Goal: Task Accomplishment & Management: Manage account settings

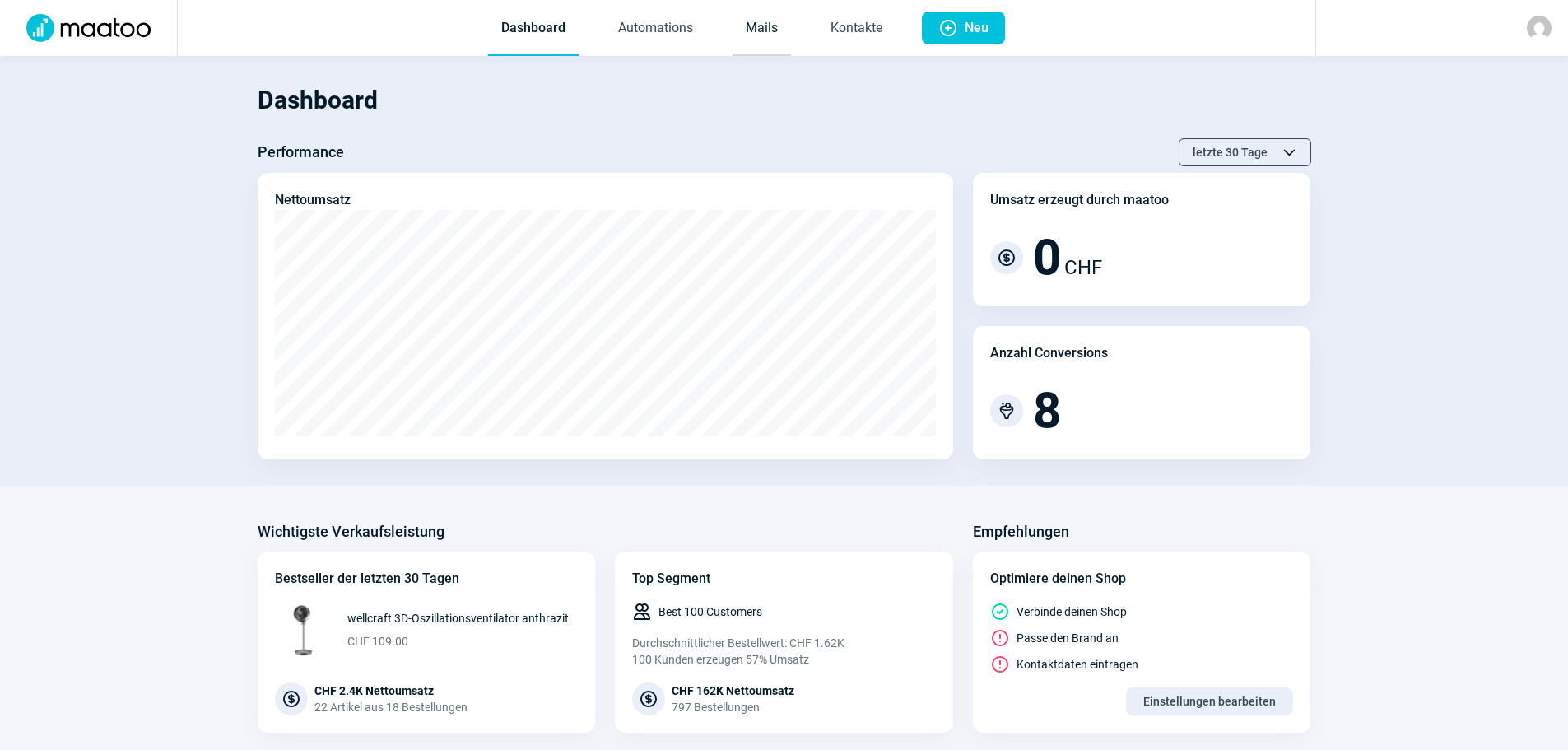
click at [750, 22] on link "Mails" at bounding box center [761, 29] width 58 height 54
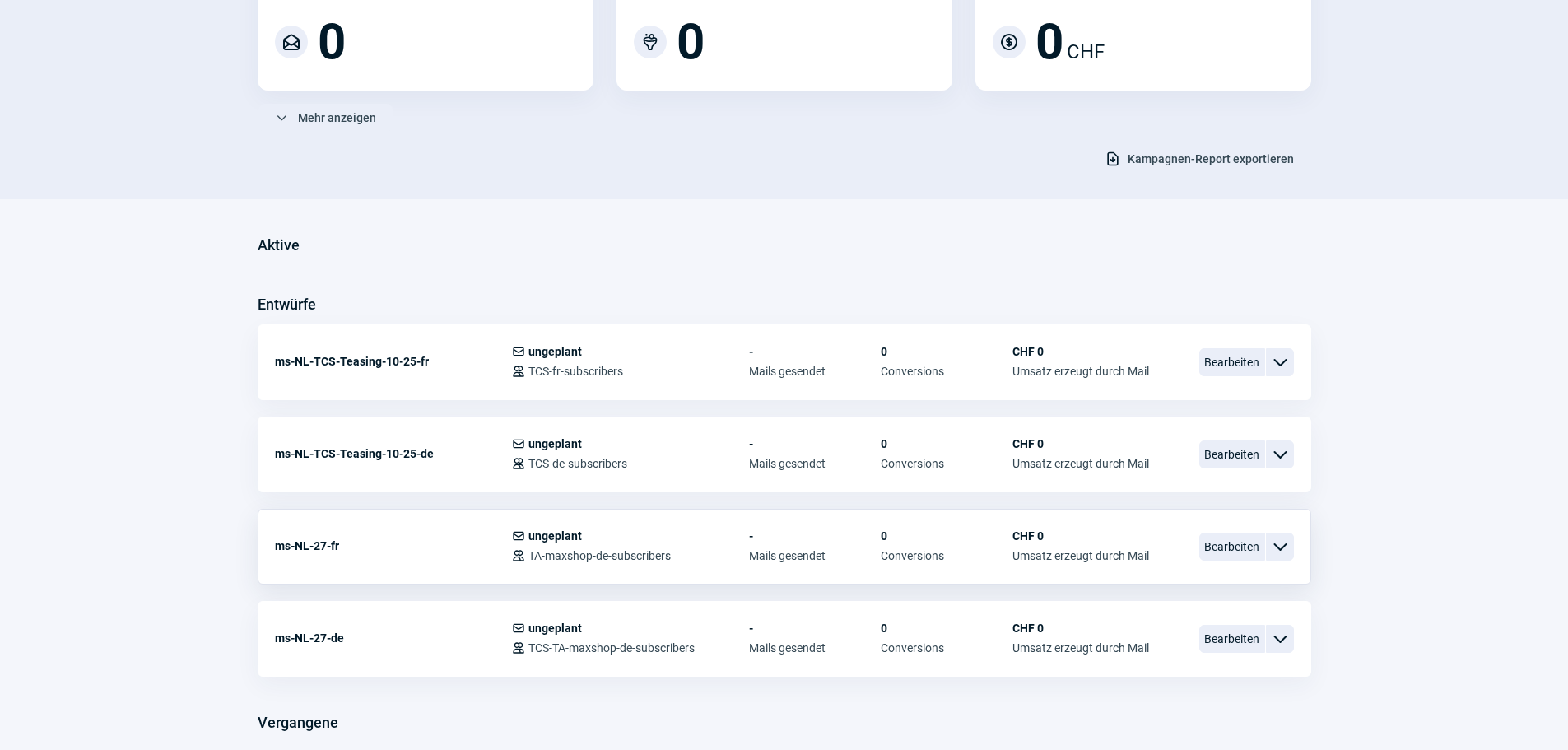
scroll to position [247, 0]
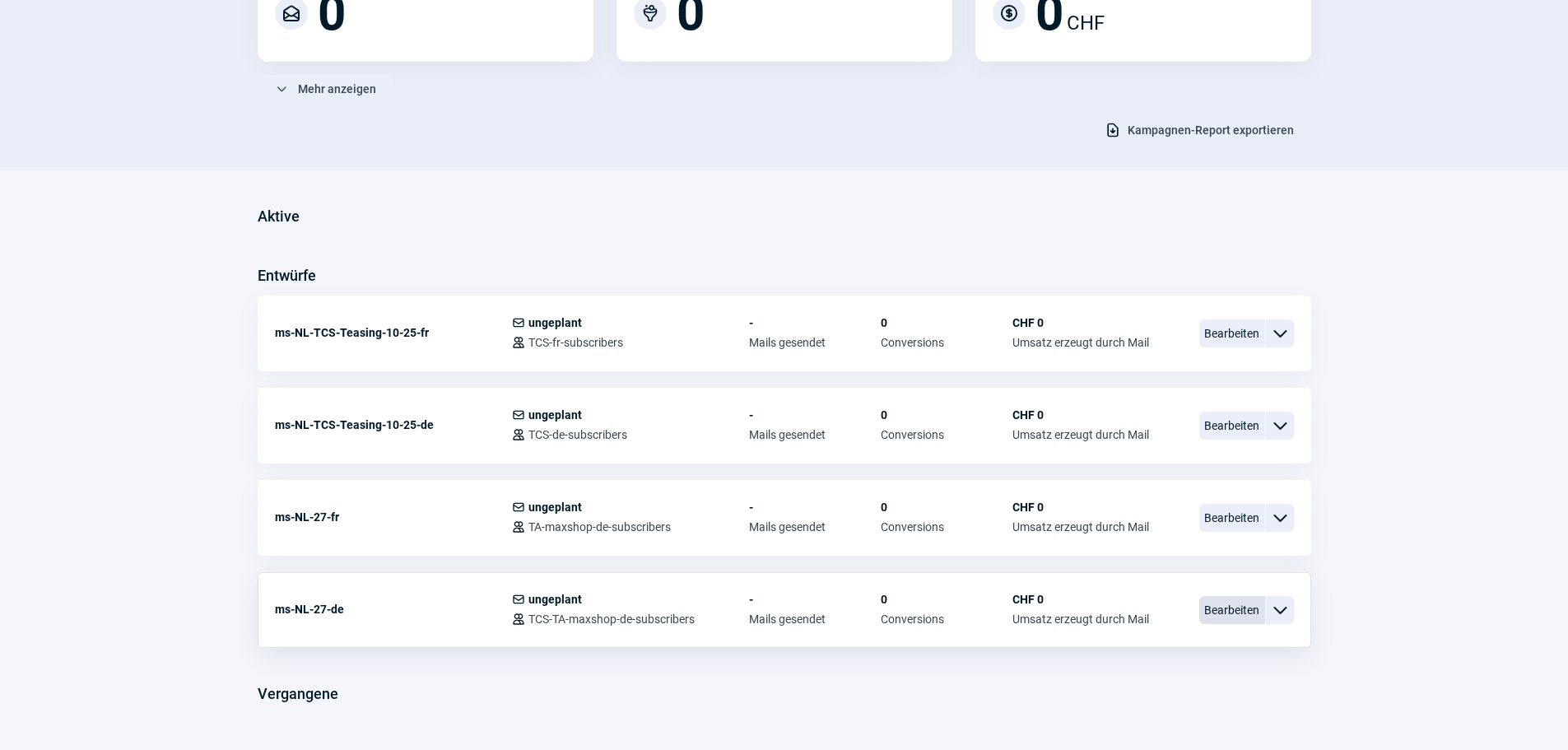
click at [1241, 610] on span "Bearbeiten" at bounding box center [1231, 610] width 66 height 28
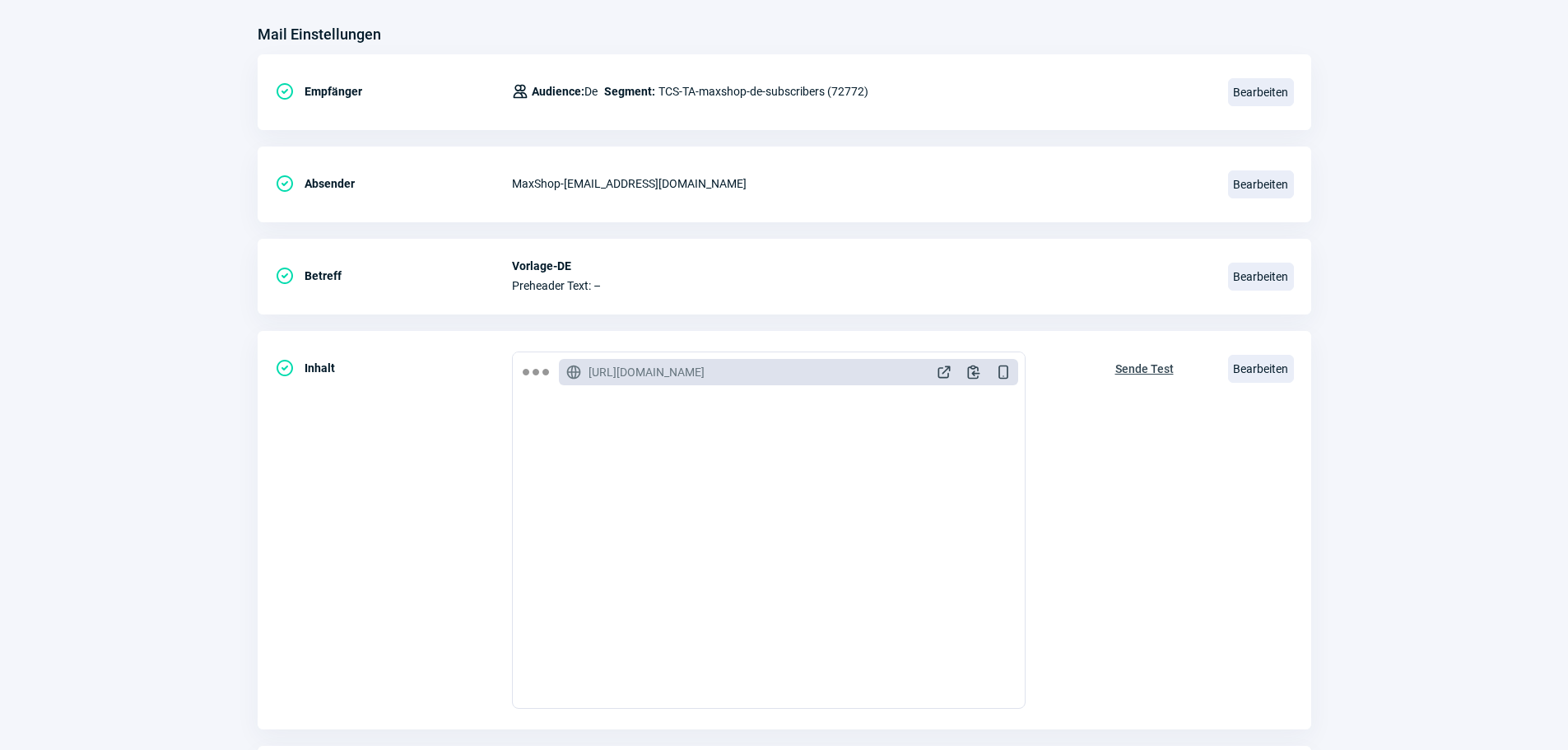
scroll to position [72, 0]
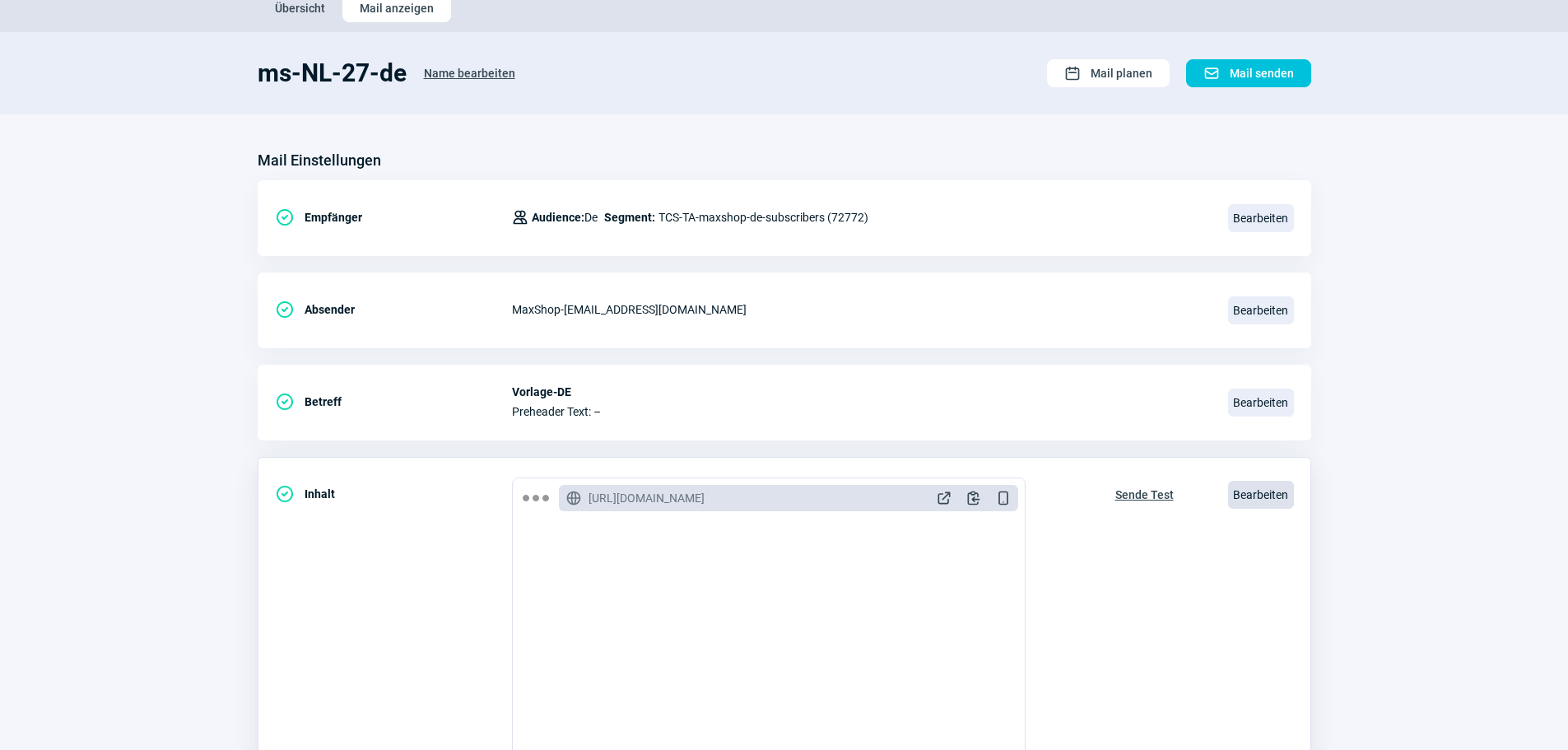
click at [1263, 500] on span "Bearbeiten" at bounding box center [1260, 495] width 66 height 28
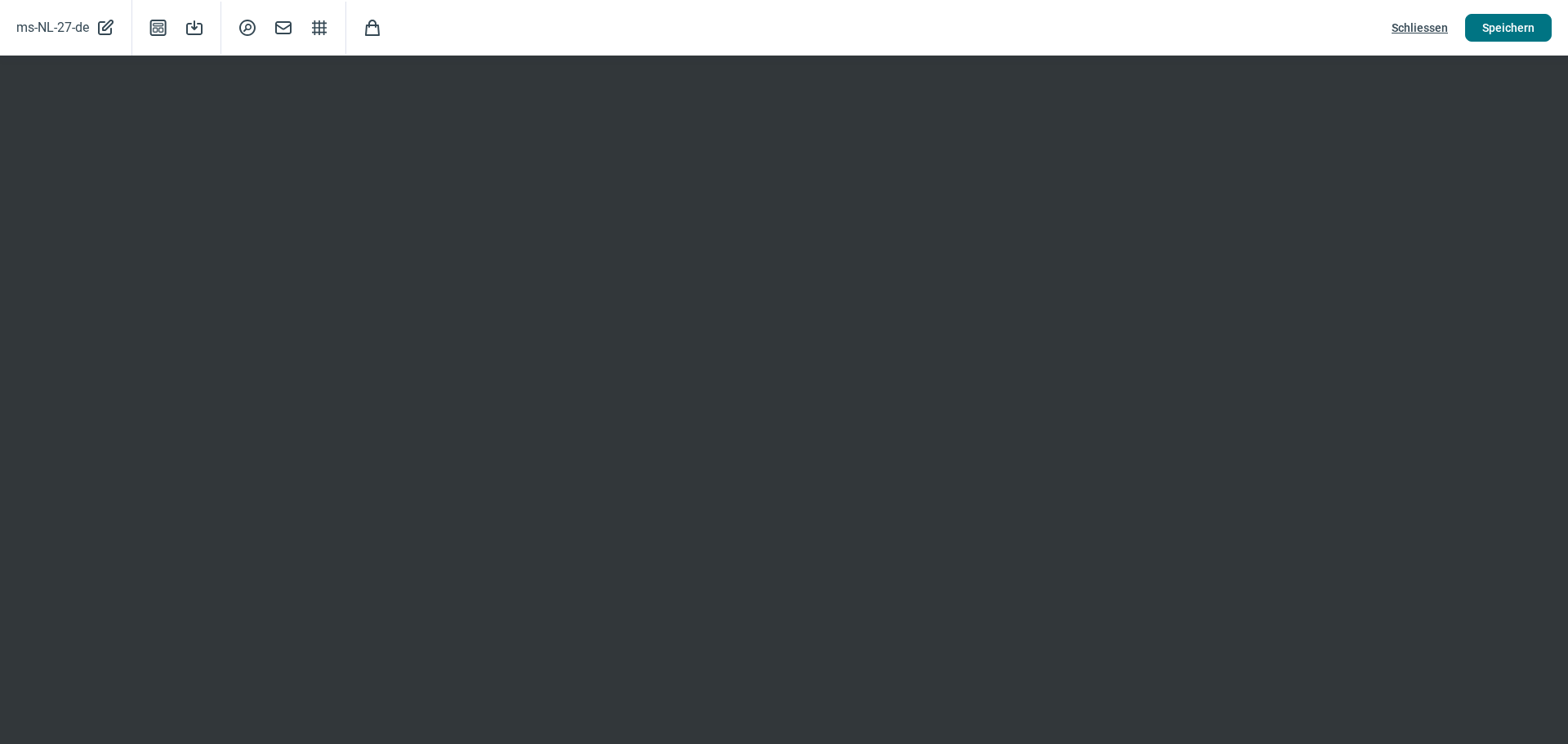
click at [1509, 26] on span "Speichern" at bounding box center [1509, 27] width 52 height 26
click at [1410, 25] on span "Schliessen" at bounding box center [1419, 27] width 57 height 26
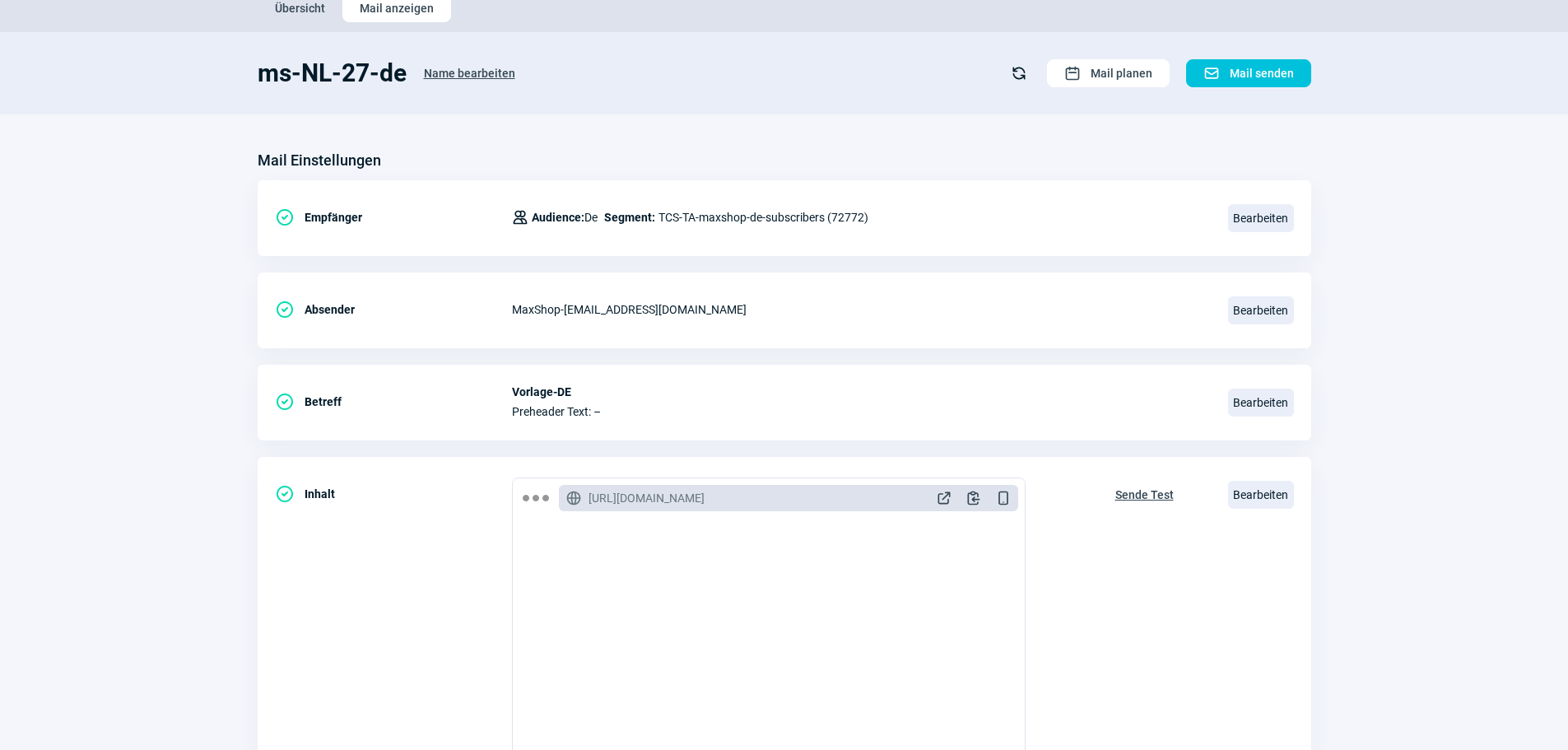
click at [292, 11] on span "Übersicht" at bounding box center [299, 8] width 50 height 26
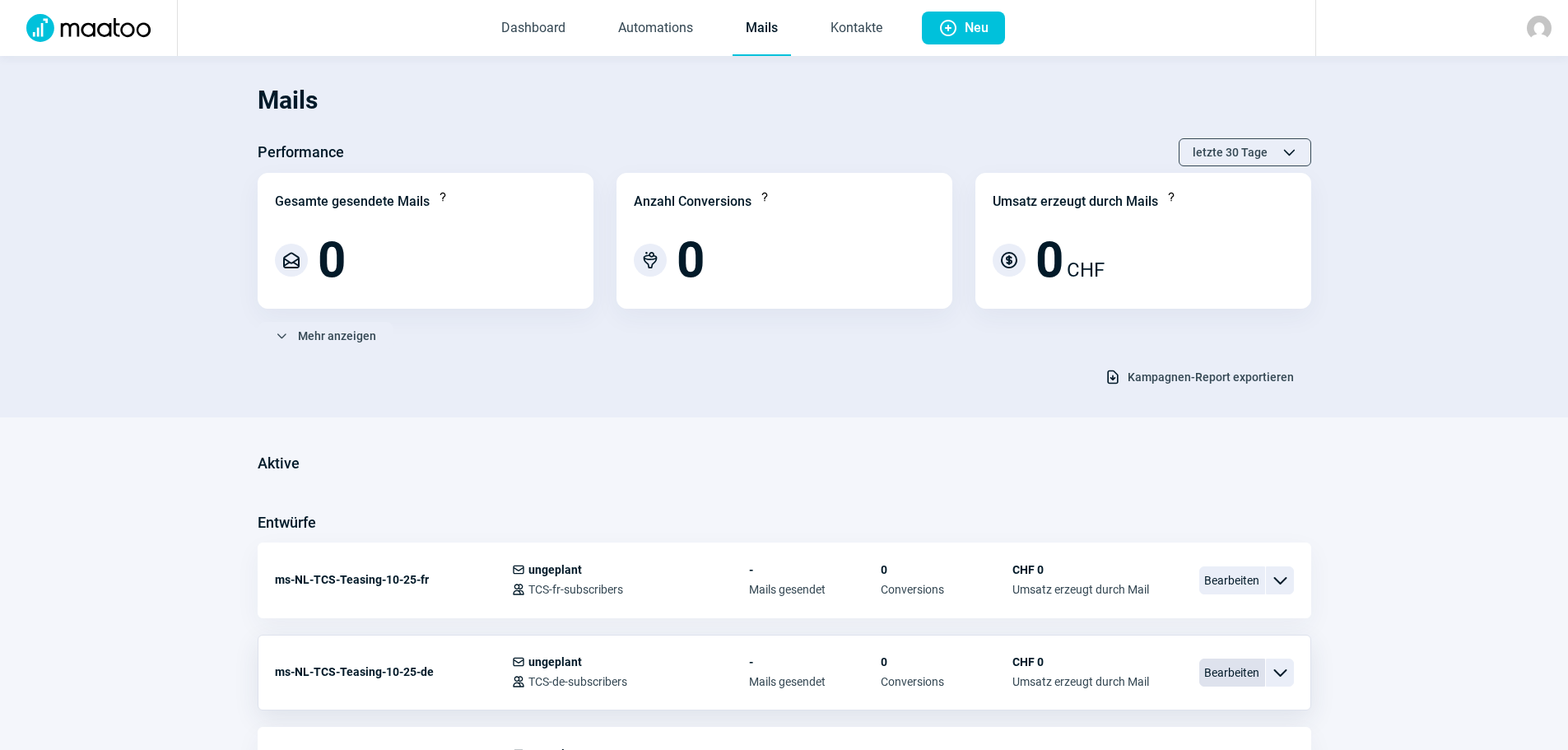
click at [1228, 666] on span "Bearbeiten" at bounding box center [1231, 672] width 66 height 28
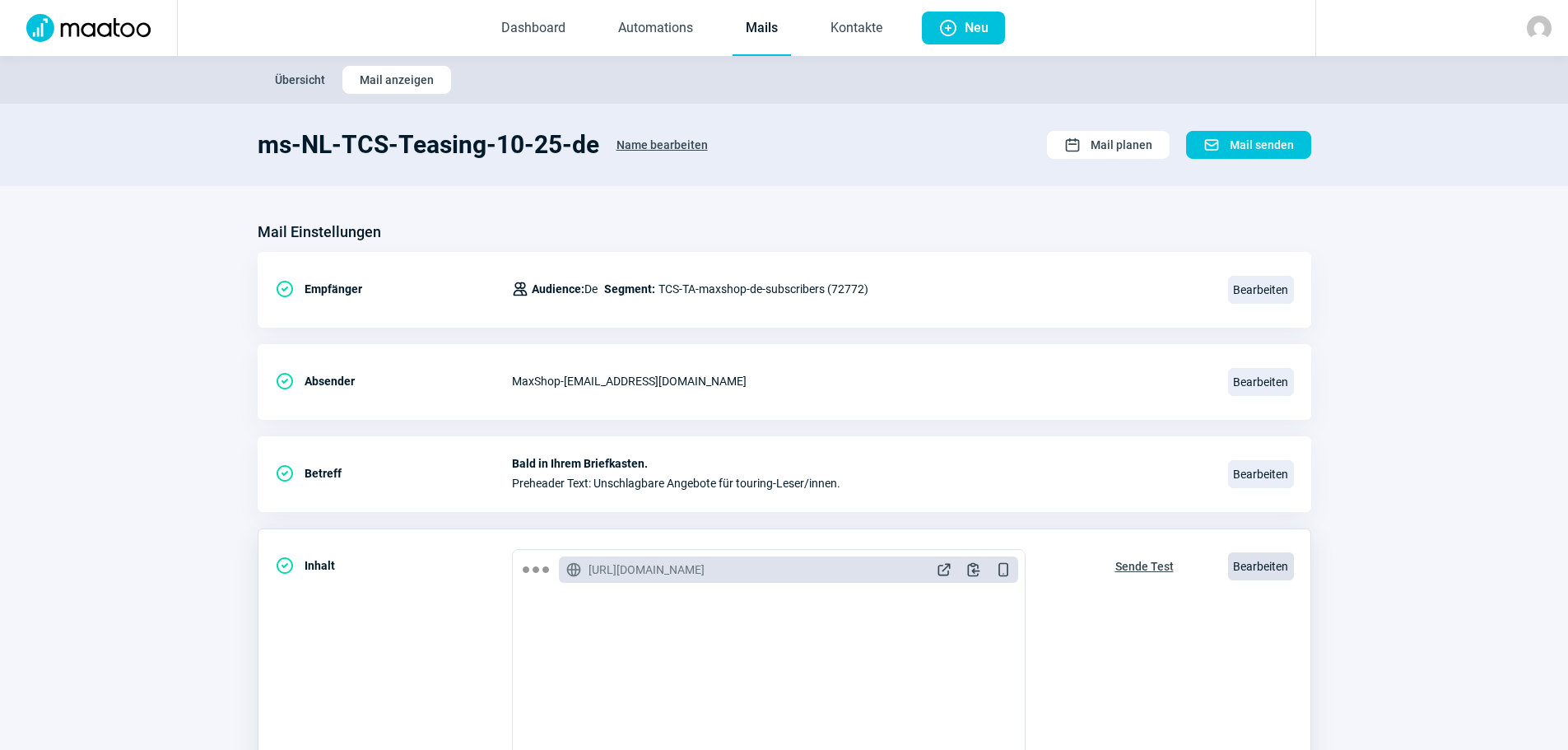
click at [1239, 561] on span "Bearbeiten" at bounding box center [1260, 566] width 66 height 28
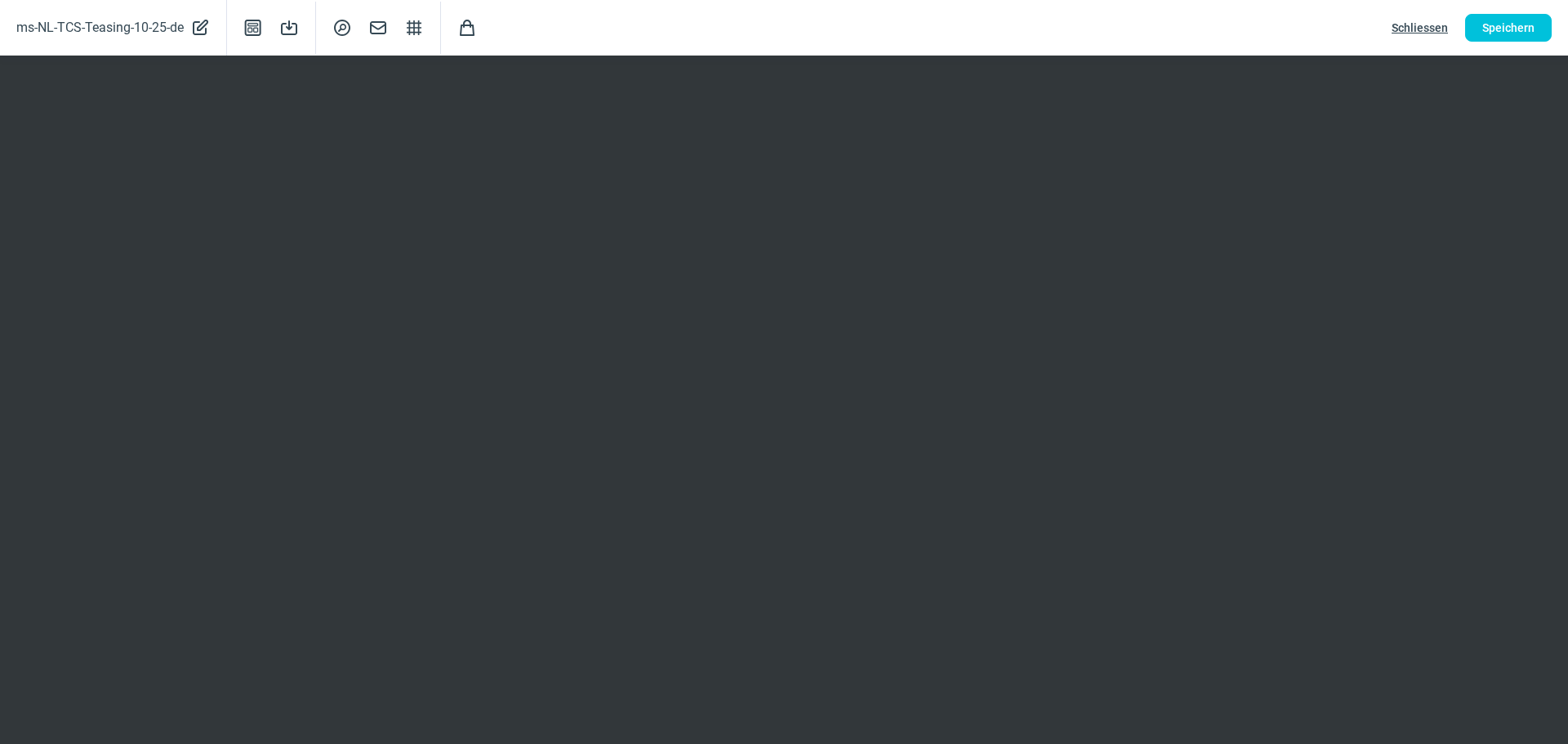
click at [1422, 23] on span "Schliessen" at bounding box center [1419, 27] width 57 height 26
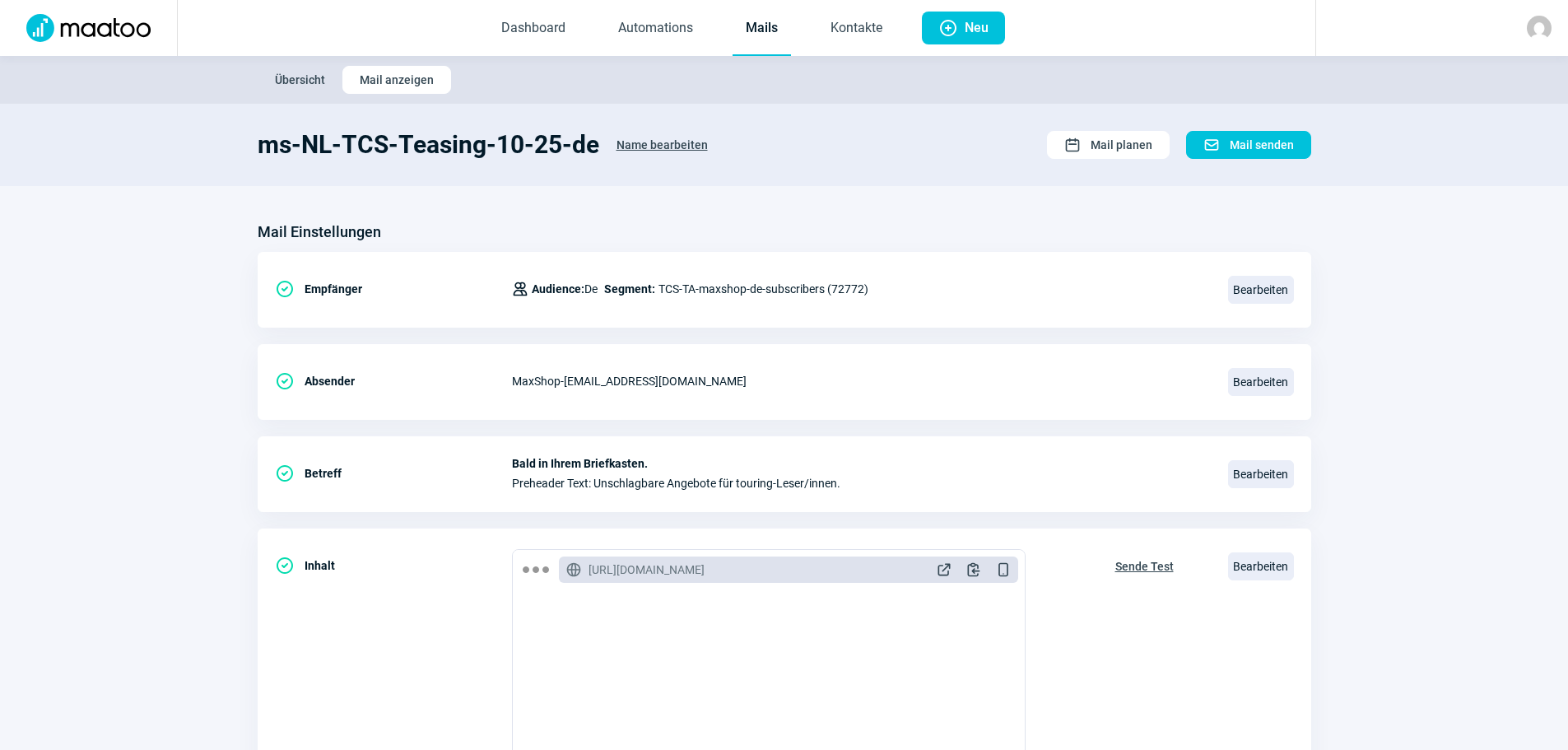
click at [287, 77] on span "Übersicht" at bounding box center [299, 79] width 50 height 26
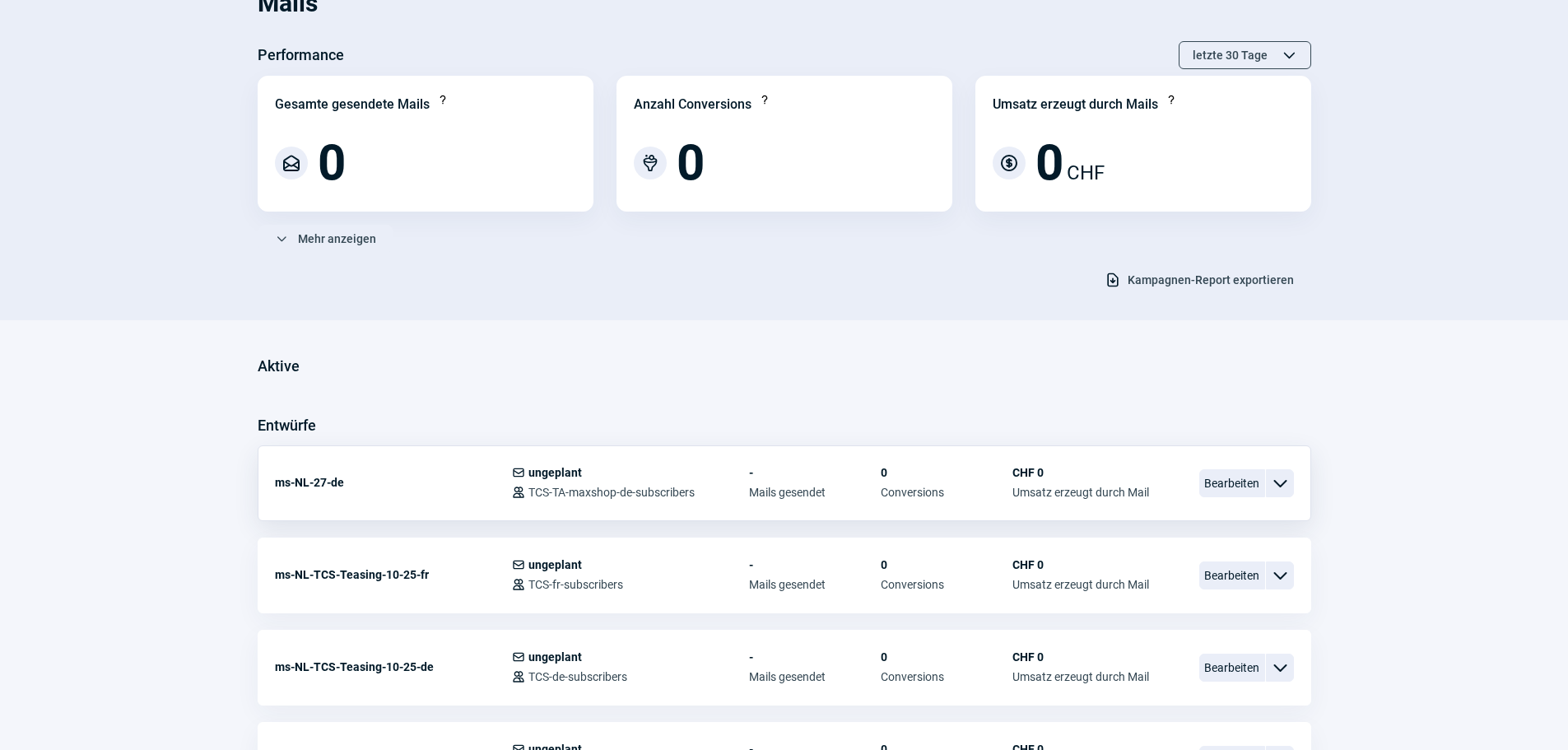
scroll to position [247, 0]
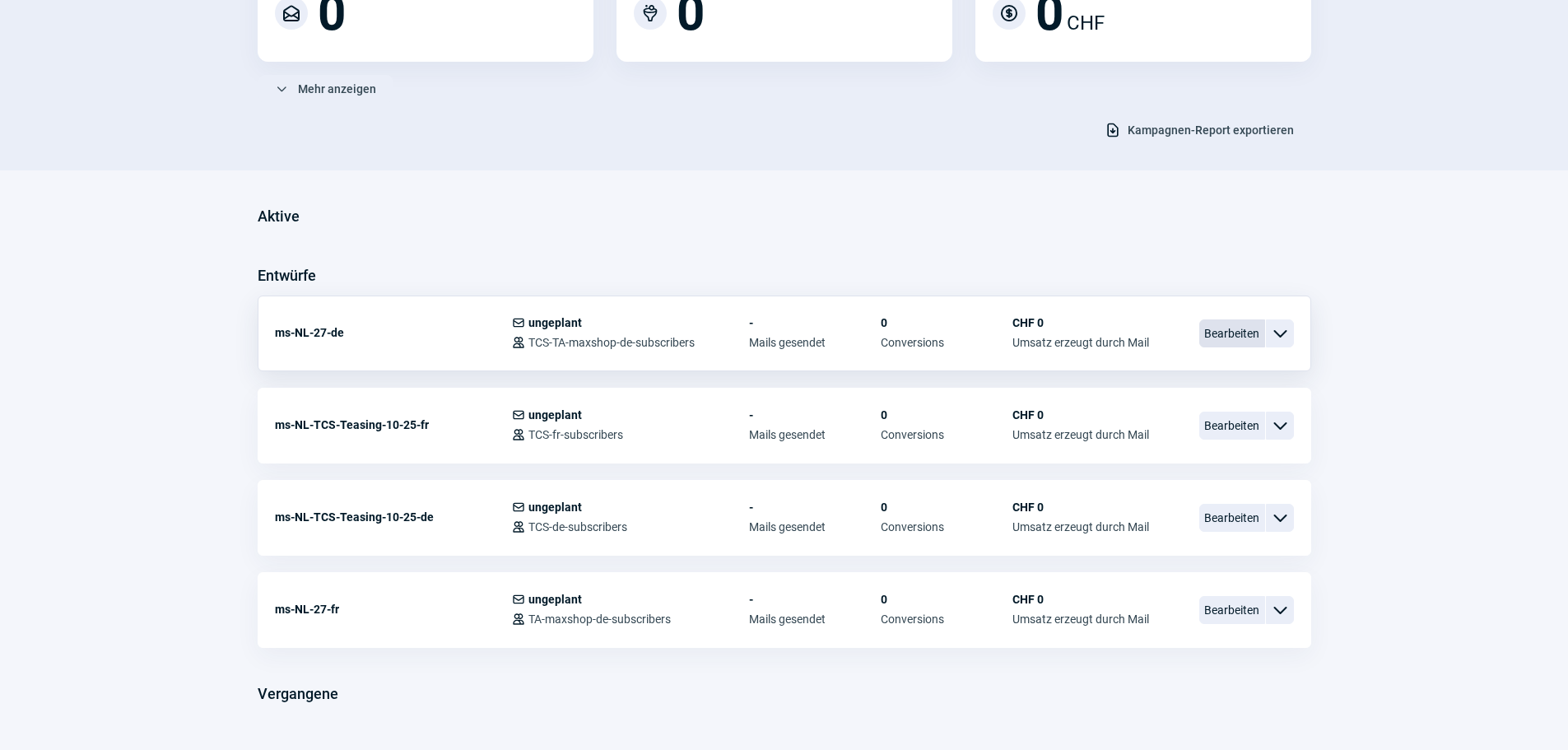
click at [1233, 330] on span "Bearbeiten" at bounding box center [1231, 333] width 66 height 28
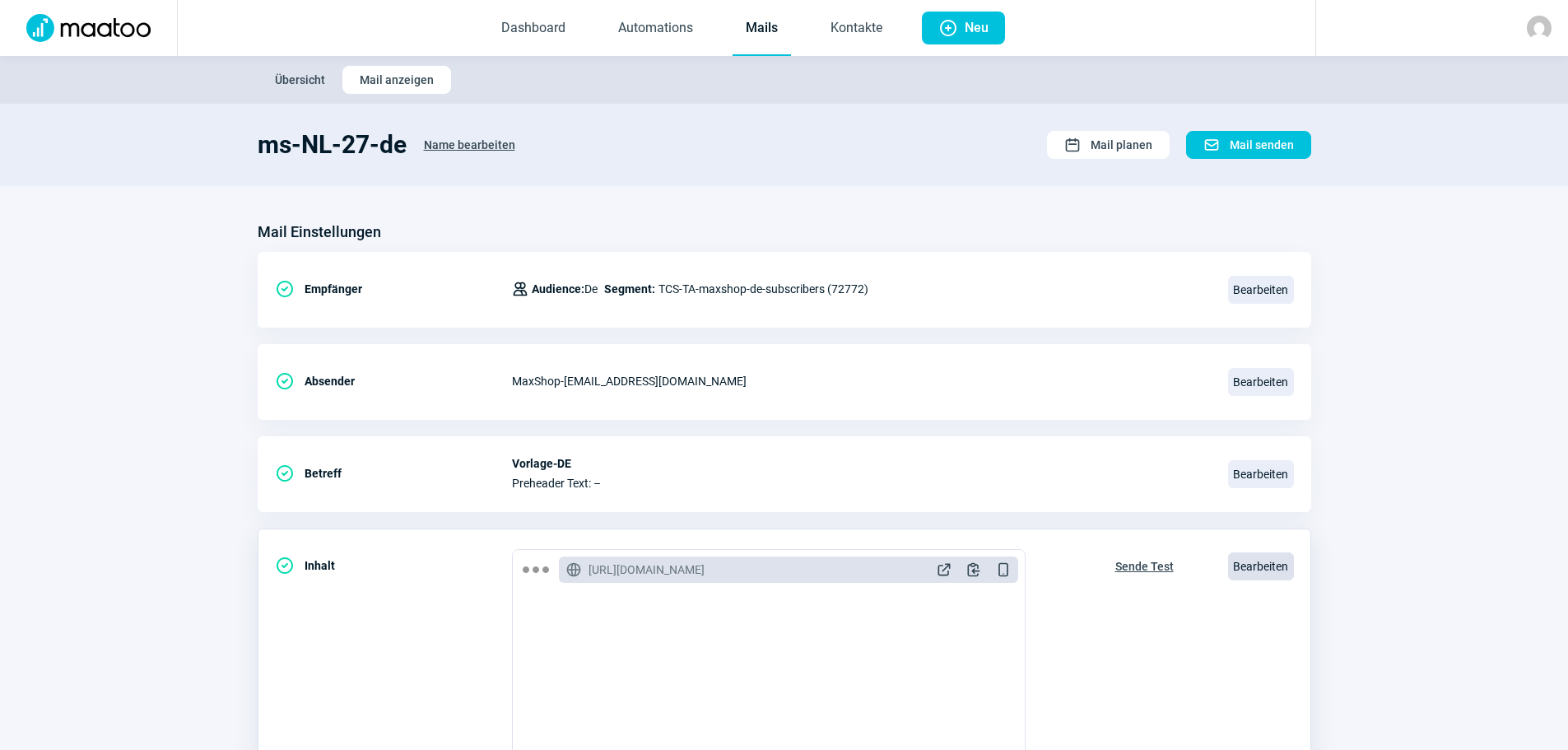
click at [1259, 564] on span "Bearbeiten" at bounding box center [1260, 566] width 66 height 28
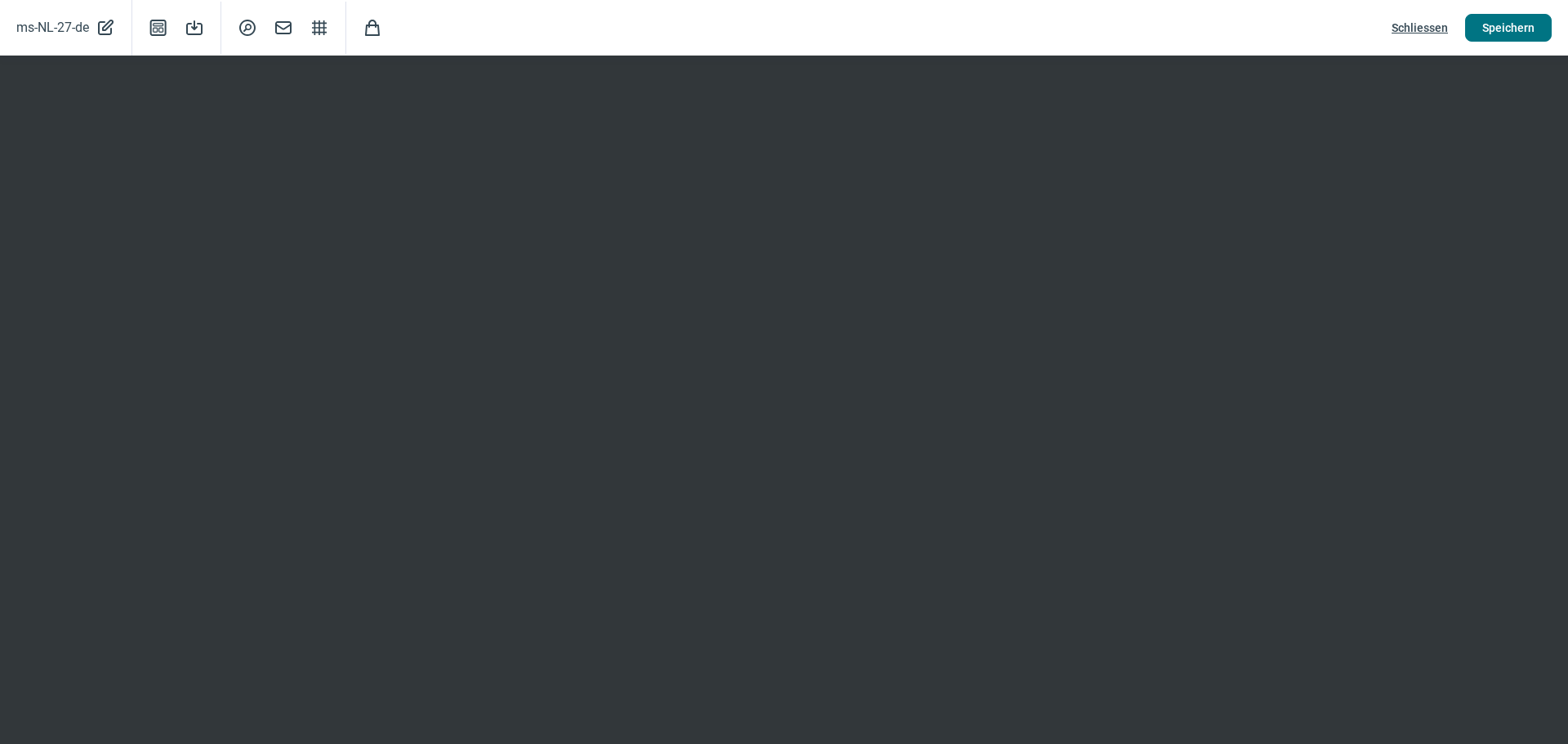
click at [1531, 29] on span "Speichern" at bounding box center [1509, 27] width 52 height 26
click at [1510, 25] on span "Speichern" at bounding box center [1509, 27] width 52 height 26
click at [1533, 28] on span "Speichern" at bounding box center [1509, 27] width 52 height 26
click at [1424, 24] on span "Schliessen" at bounding box center [1419, 27] width 57 height 26
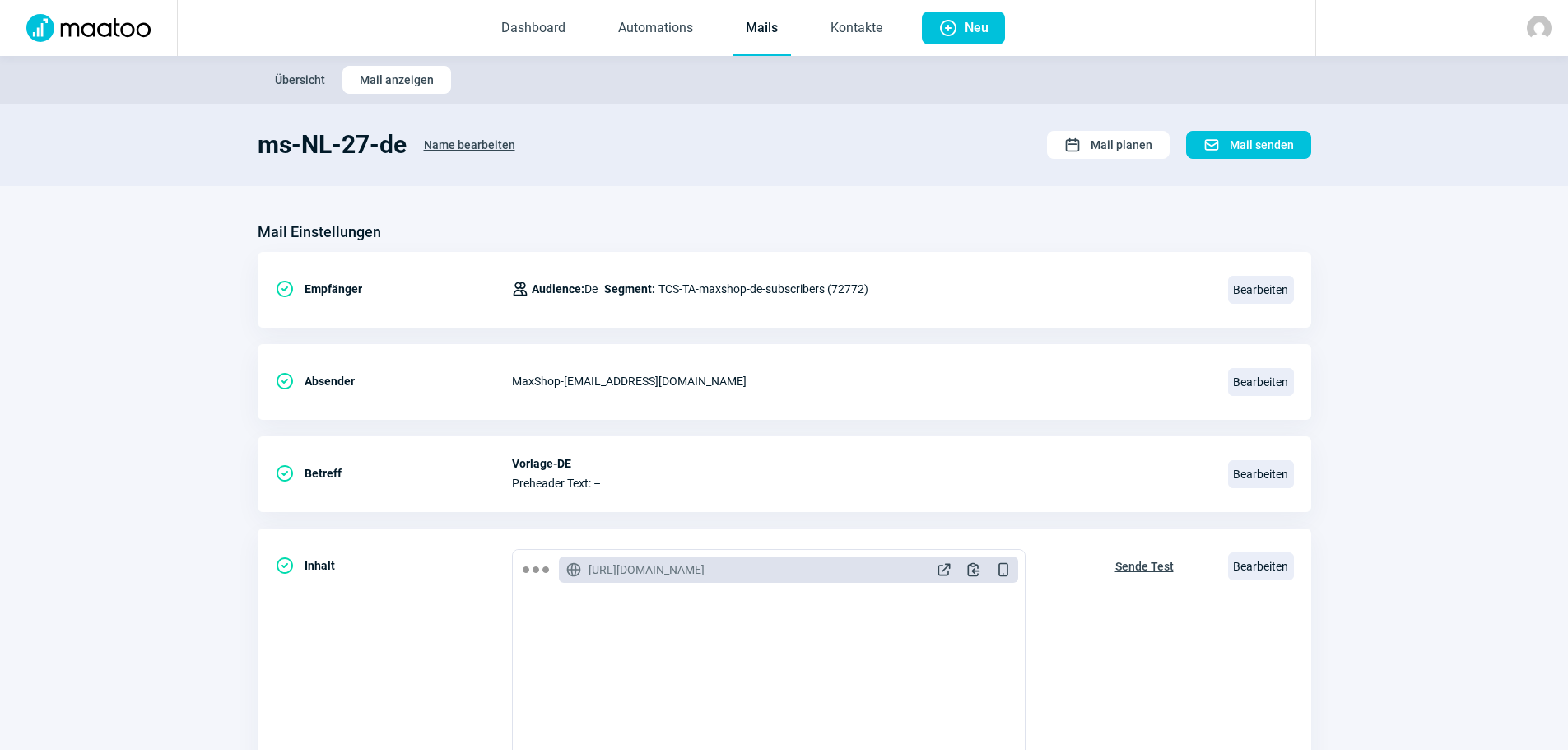
click at [287, 70] on span "Übersicht" at bounding box center [299, 79] width 50 height 26
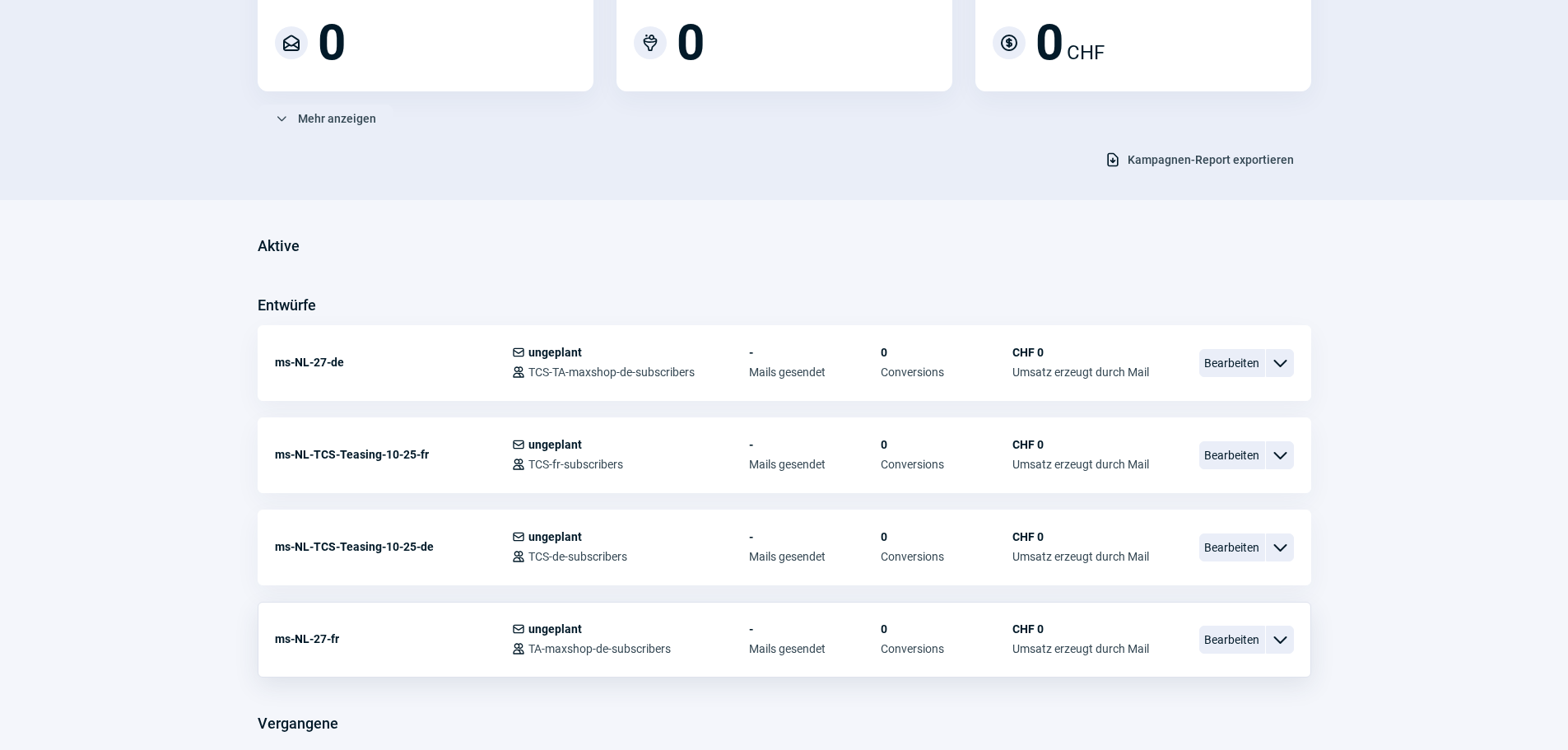
scroll to position [247, 0]
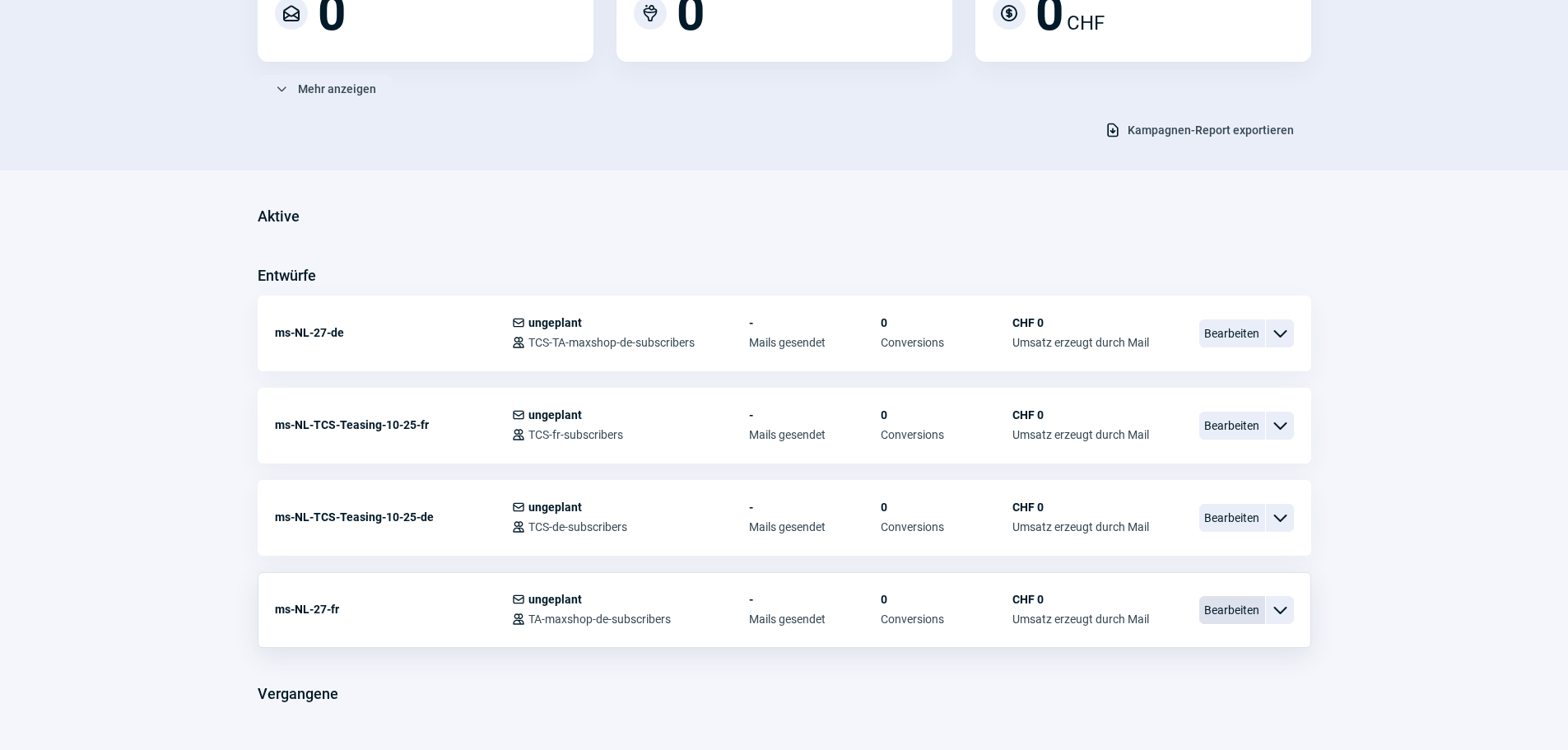
click at [1226, 612] on span "Bearbeiten" at bounding box center [1231, 610] width 66 height 28
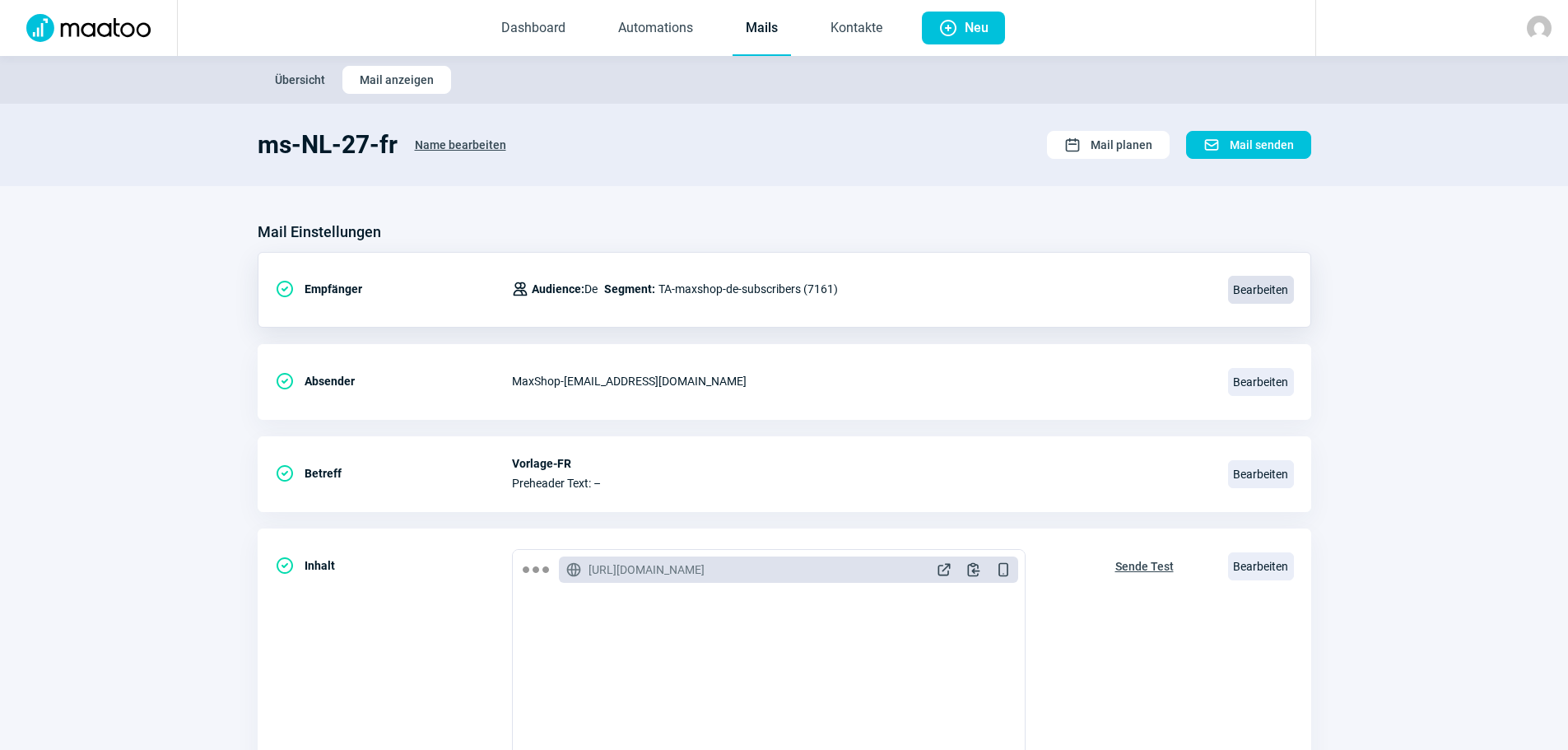
click at [1261, 296] on span "Bearbeiten" at bounding box center [1260, 290] width 66 height 28
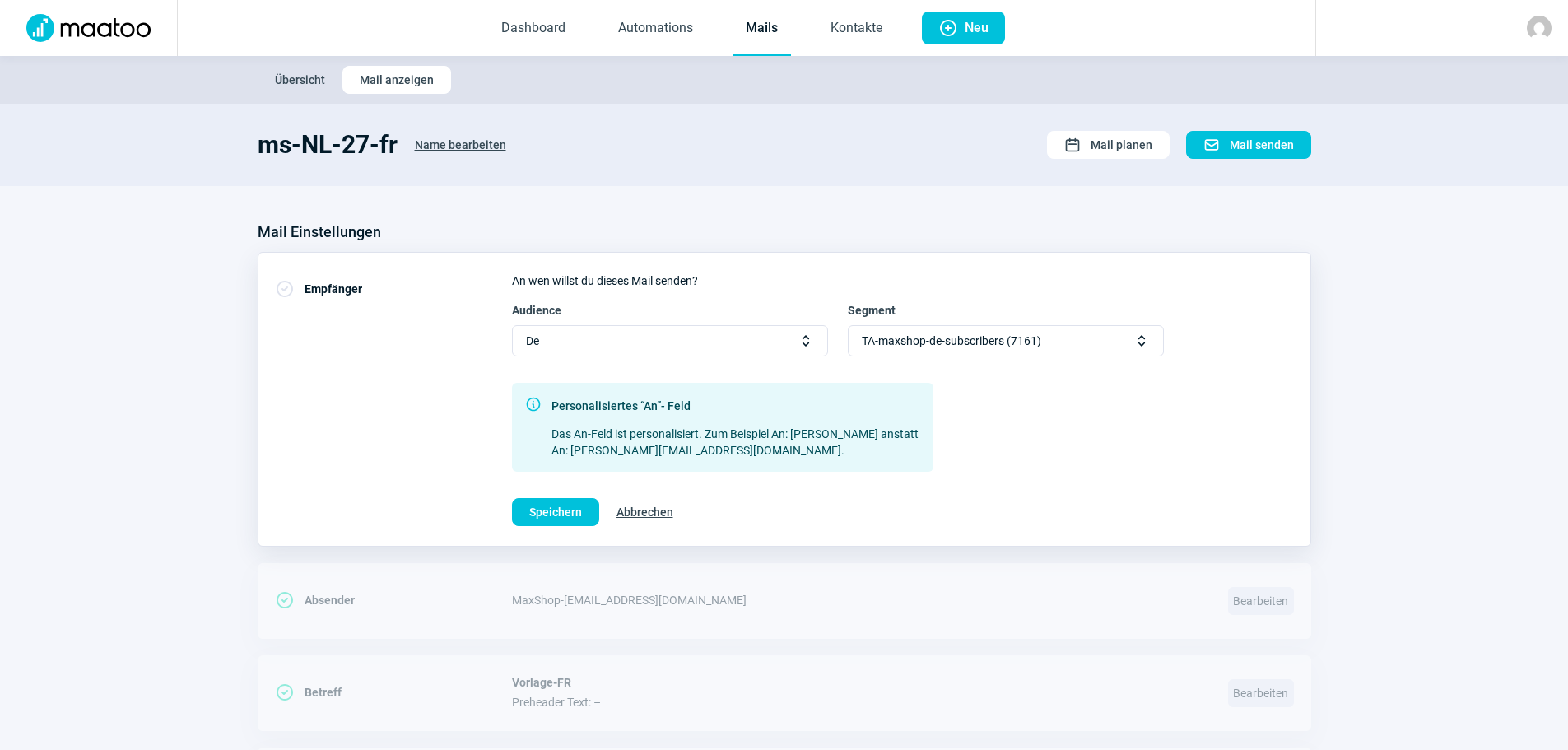
click at [808, 346] on span "Selector icon" at bounding box center [806, 340] width 16 height 16
click at [551, 397] on div "Fr" at bounding box center [670, 398] width 314 height 26
click at [1142, 345] on span "Selector icon" at bounding box center [1142, 340] width 16 height 16
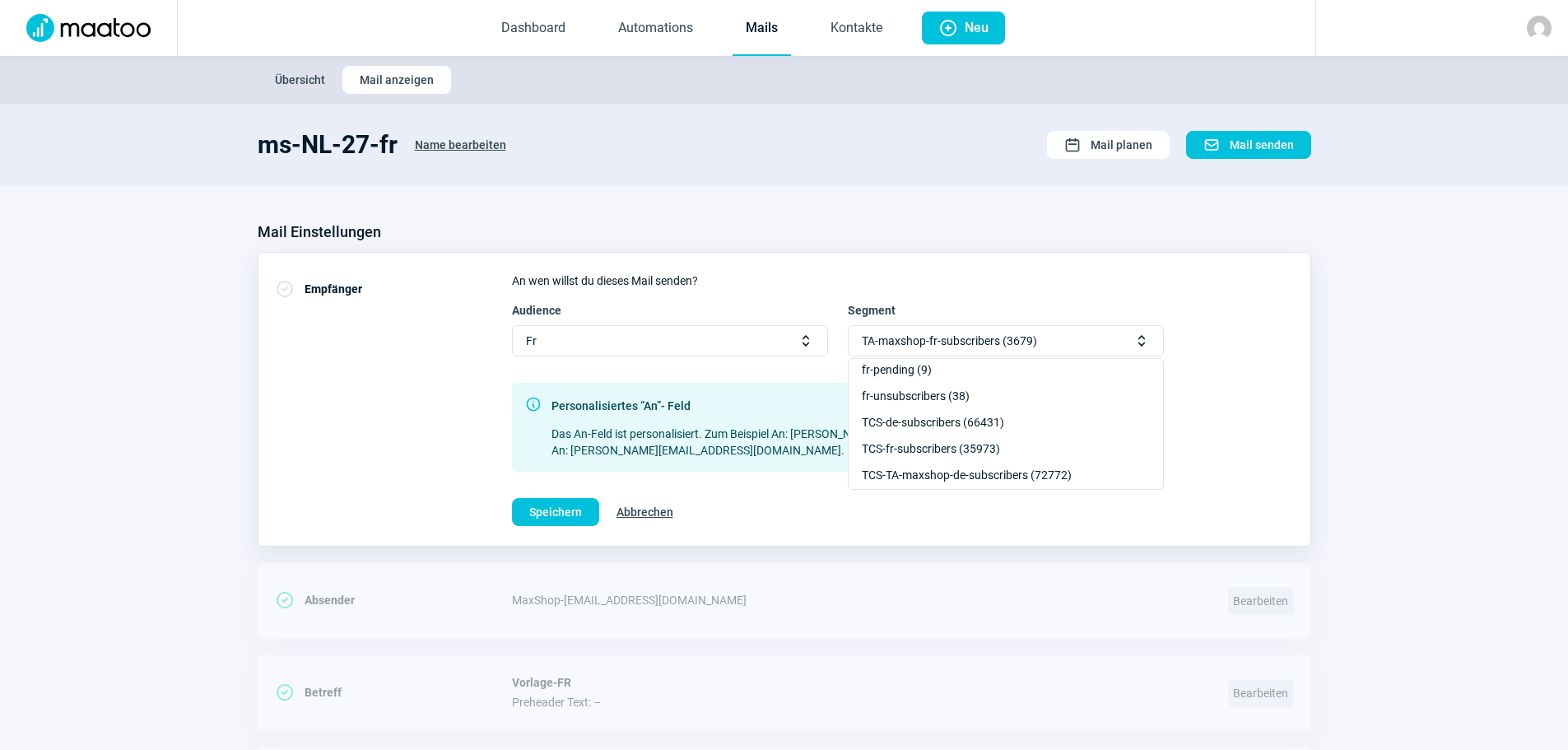
scroll to position [133, 0]
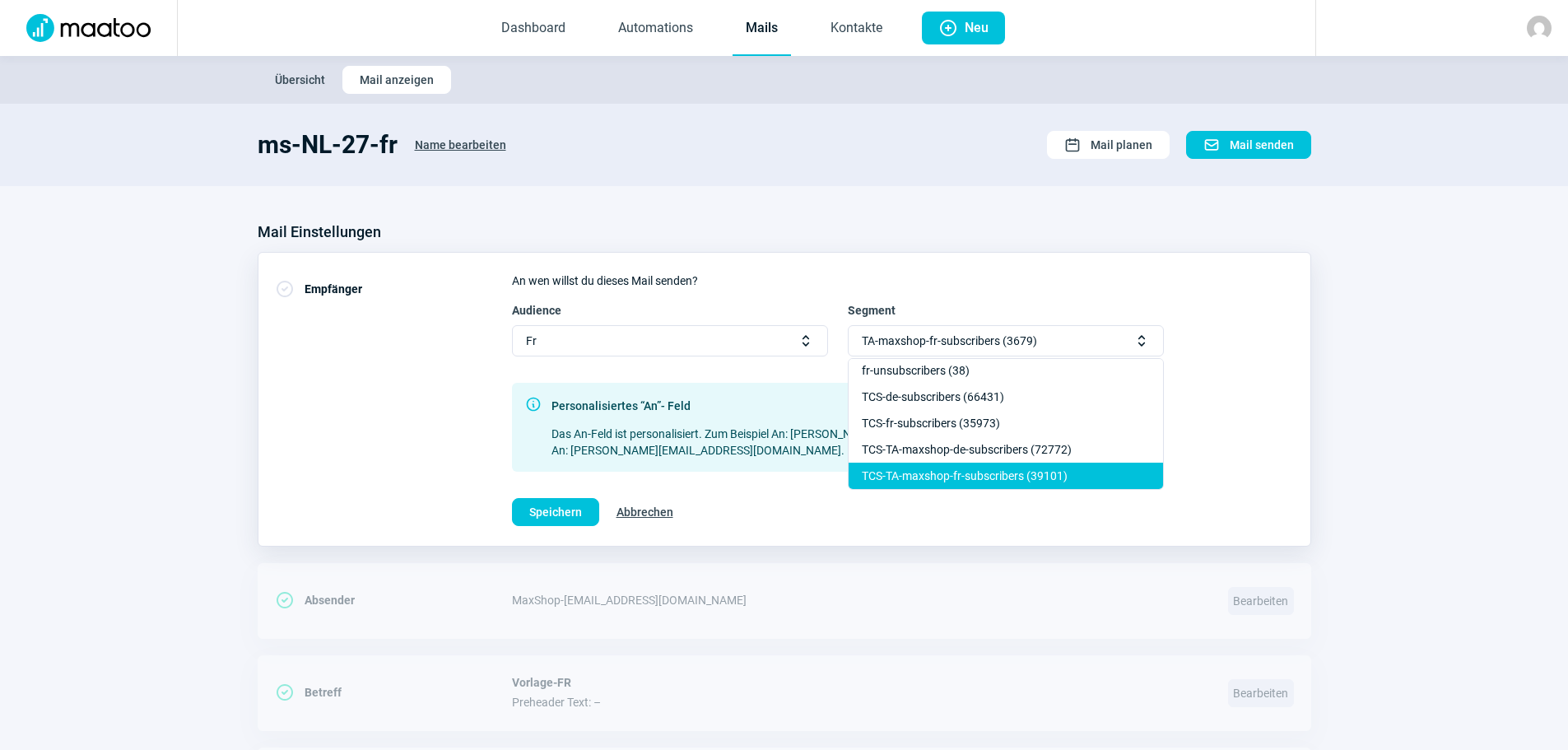
click at [1027, 479] on div "TCS-TA-maxshop-fr-subscribers (39101)" at bounding box center [1005, 476] width 314 height 26
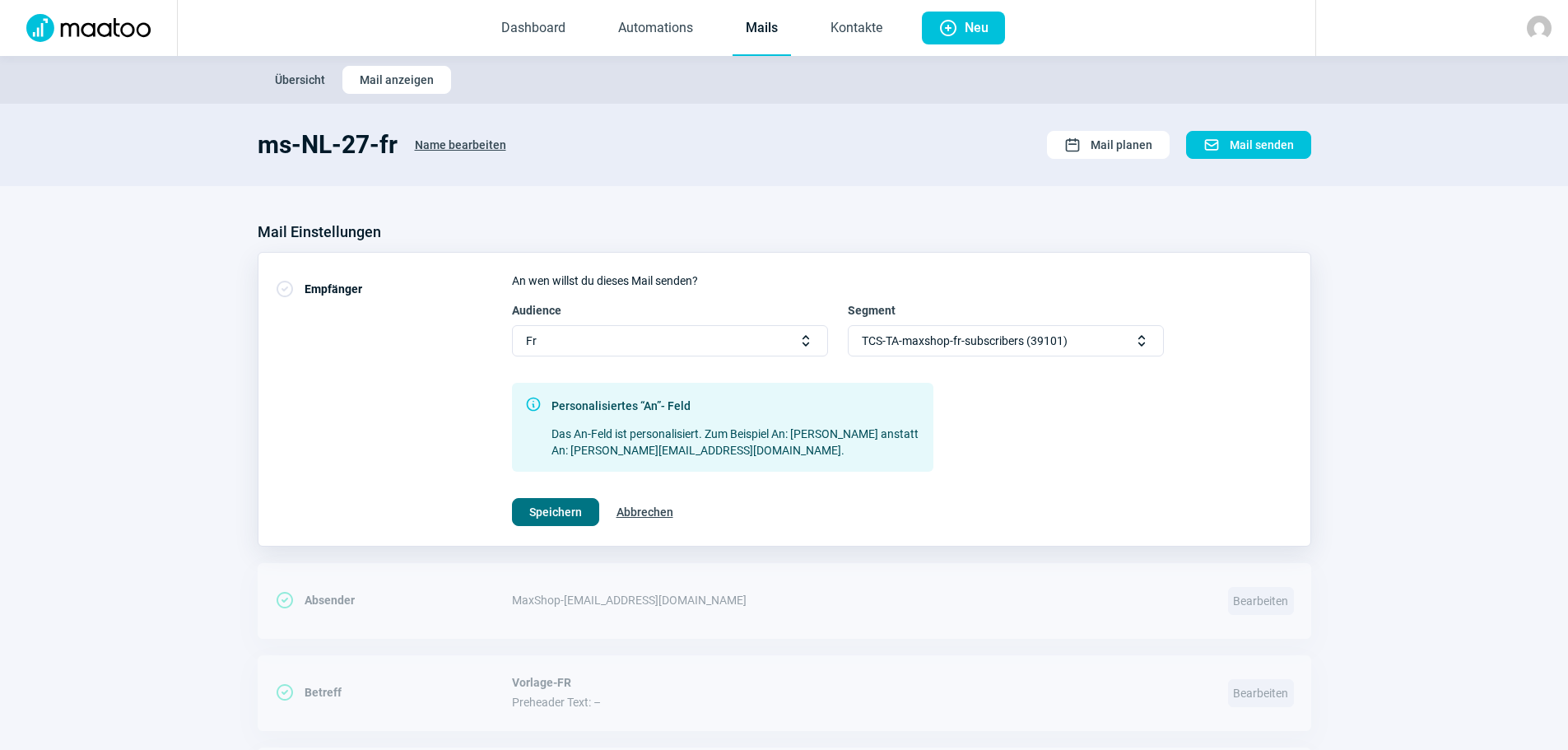
click at [553, 512] on span "Speichern" at bounding box center [555, 512] width 53 height 26
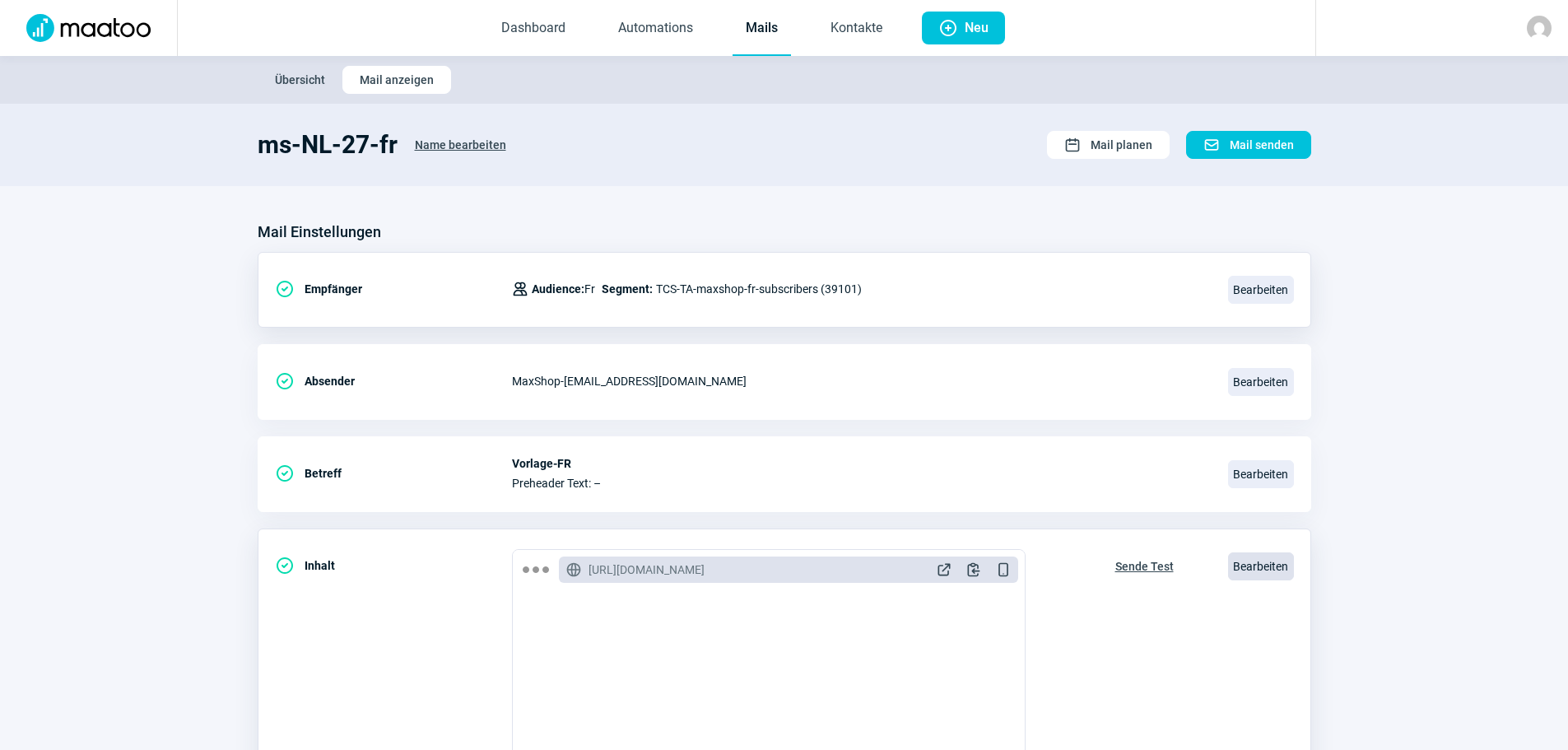
click at [1268, 566] on span "Bearbeiten" at bounding box center [1260, 566] width 66 height 28
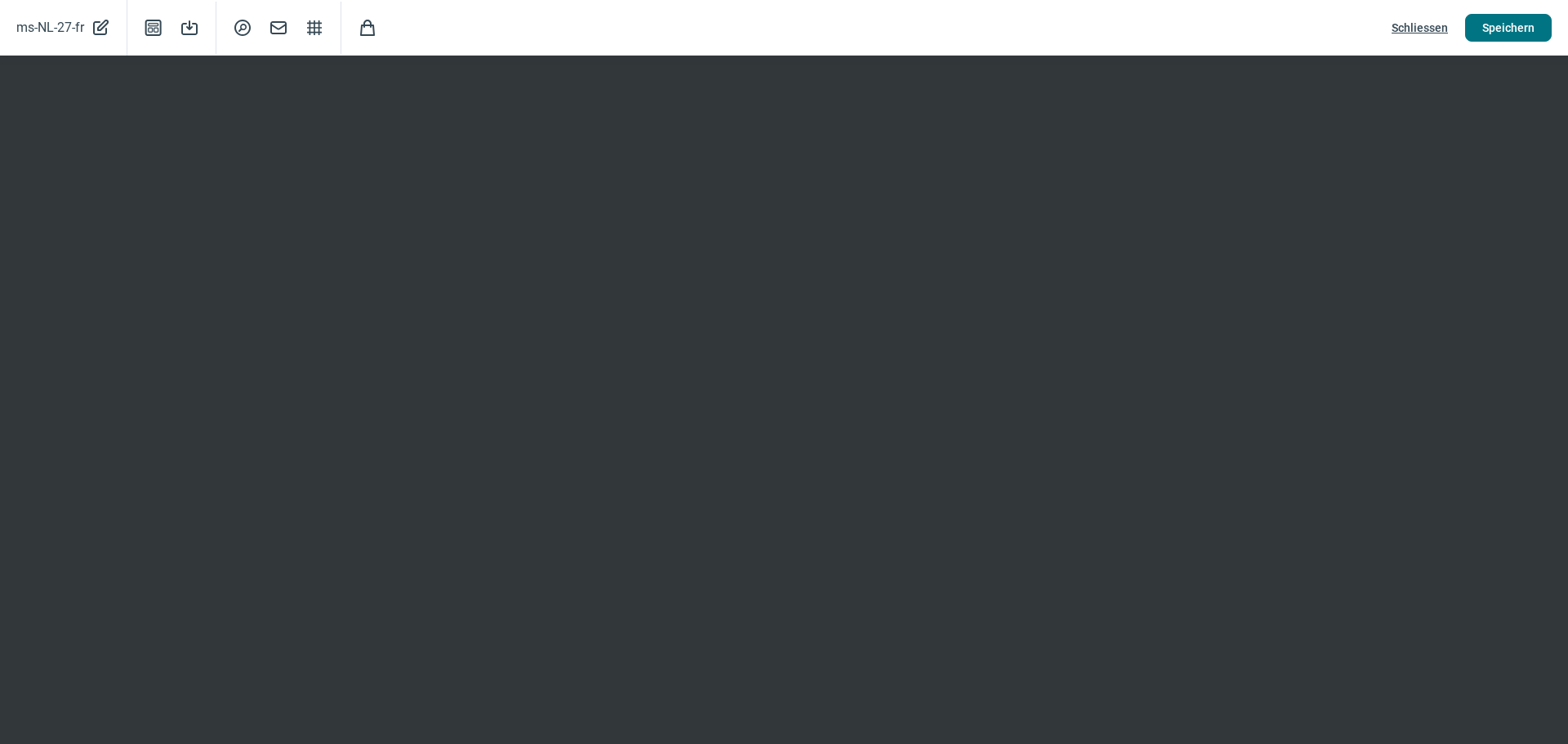
click at [1513, 25] on span "Speichern" at bounding box center [1509, 27] width 52 height 26
click at [1418, 24] on span "Schliessen" at bounding box center [1419, 27] width 57 height 26
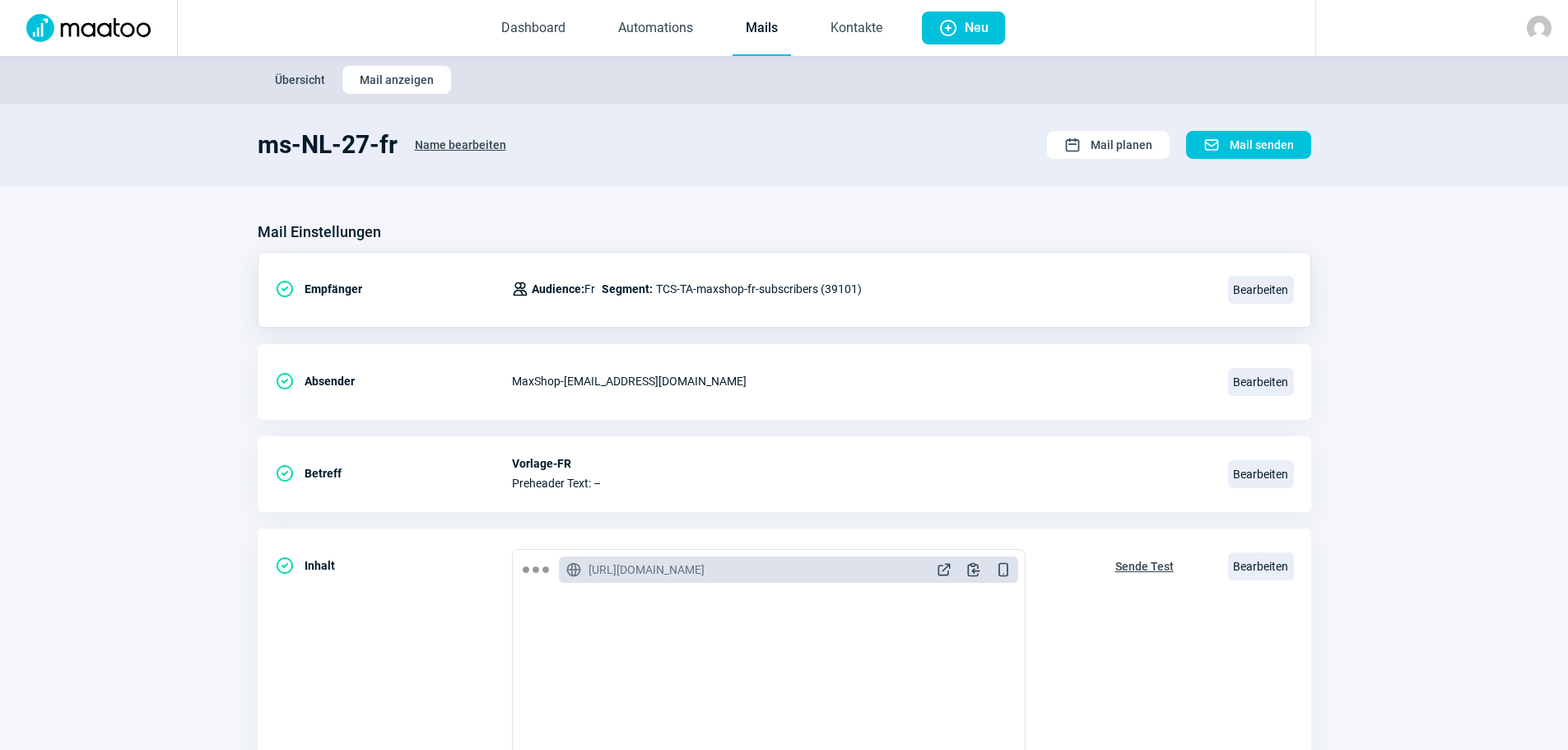
click at [288, 74] on span "Übersicht" at bounding box center [299, 79] width 50 height 26
